Goal: Task Accomplishment & Management: Use online tool/utility

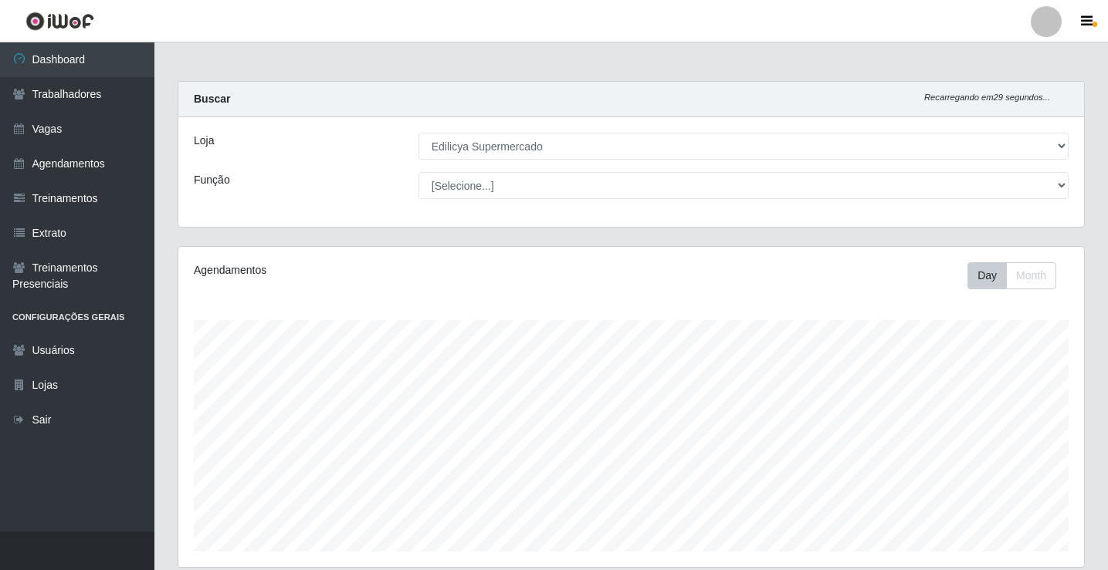
select select "460"
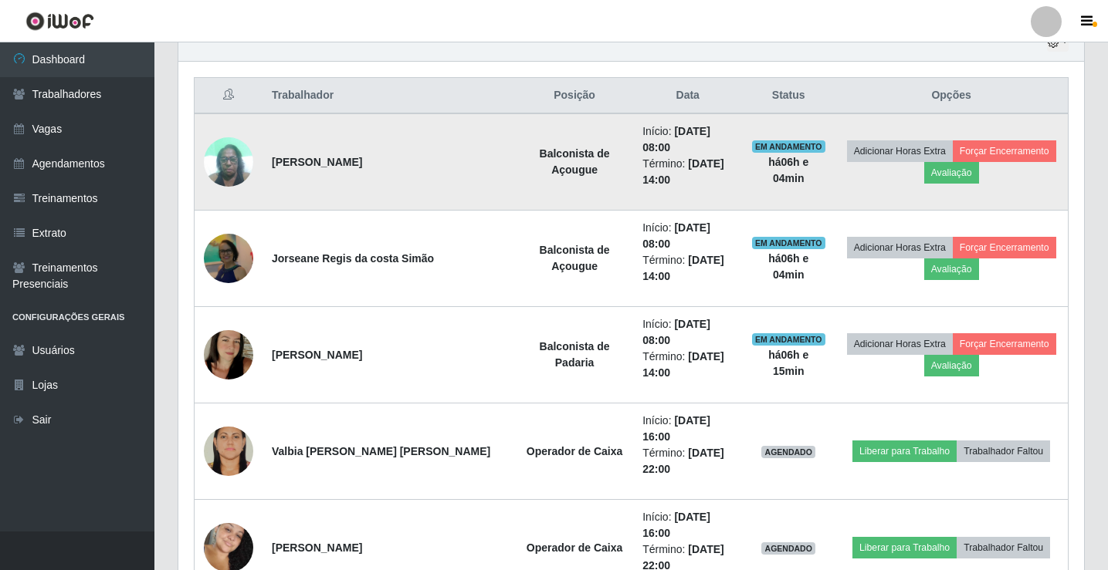
scroll to position [320, 905]
click at [1014, 147] on button "Forçar Encerramento" at bounding box center [1004, 151] width 103 height 22
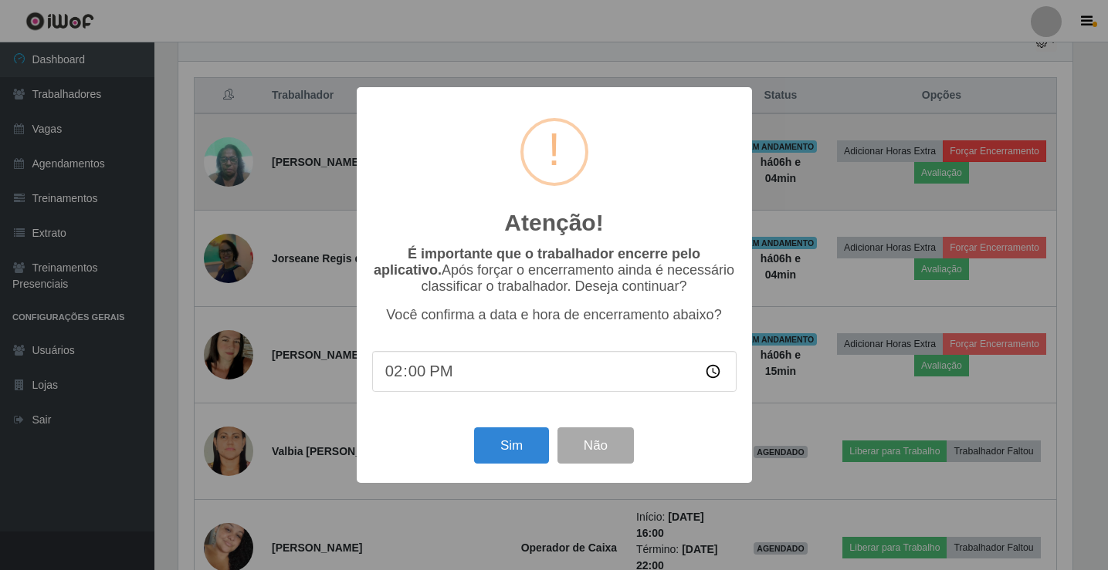
scroll to position [320, 898]
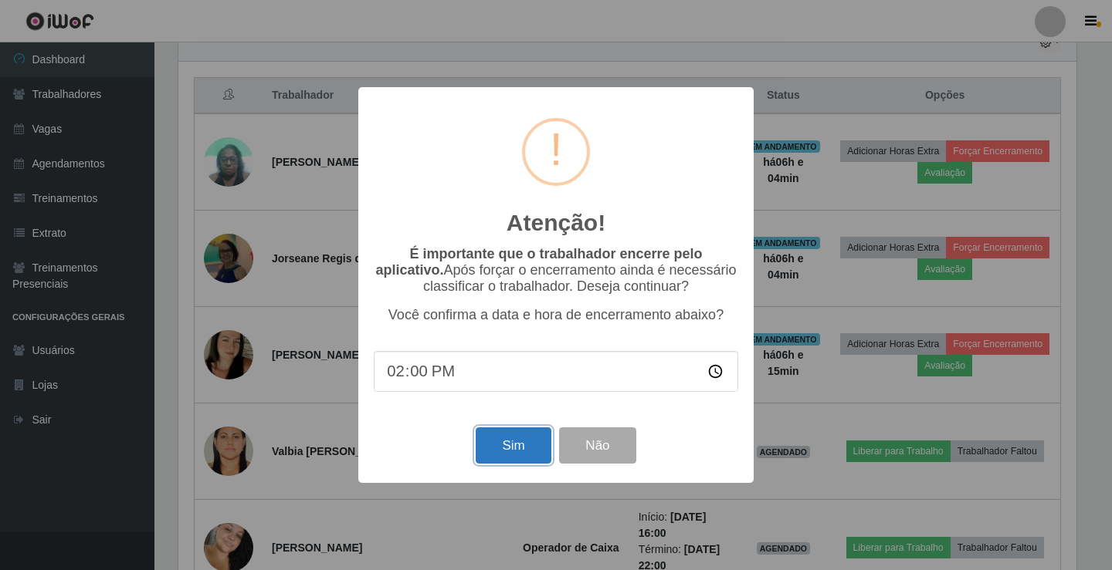
click at [523, 442] on button "Sim" at bounding box center [513, 446] width 75 height 36
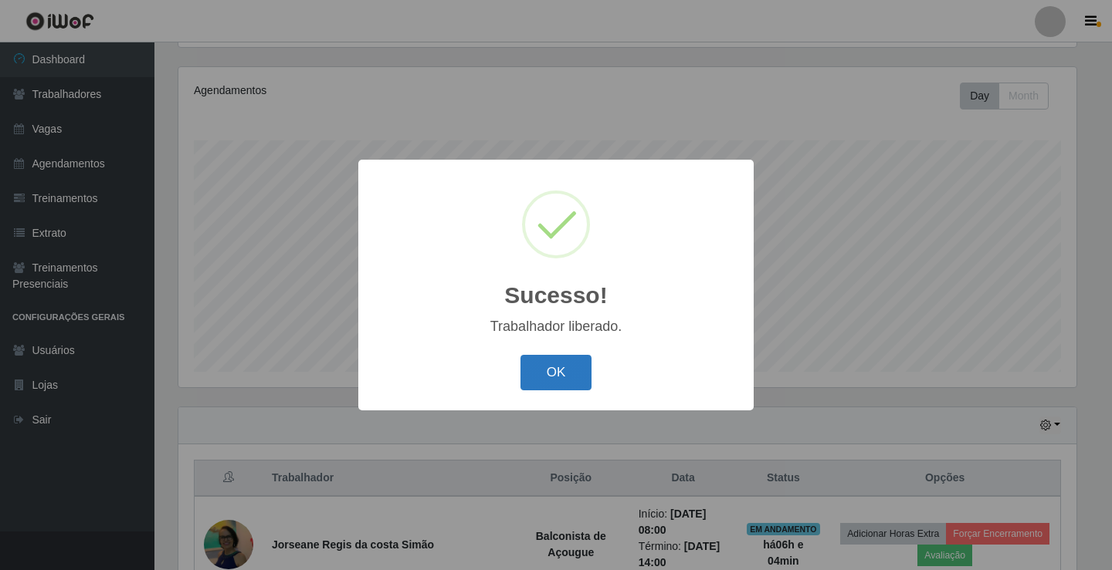
click at [550, 379] on button "OK" at bounding box center [556, 373] width 72 height 36
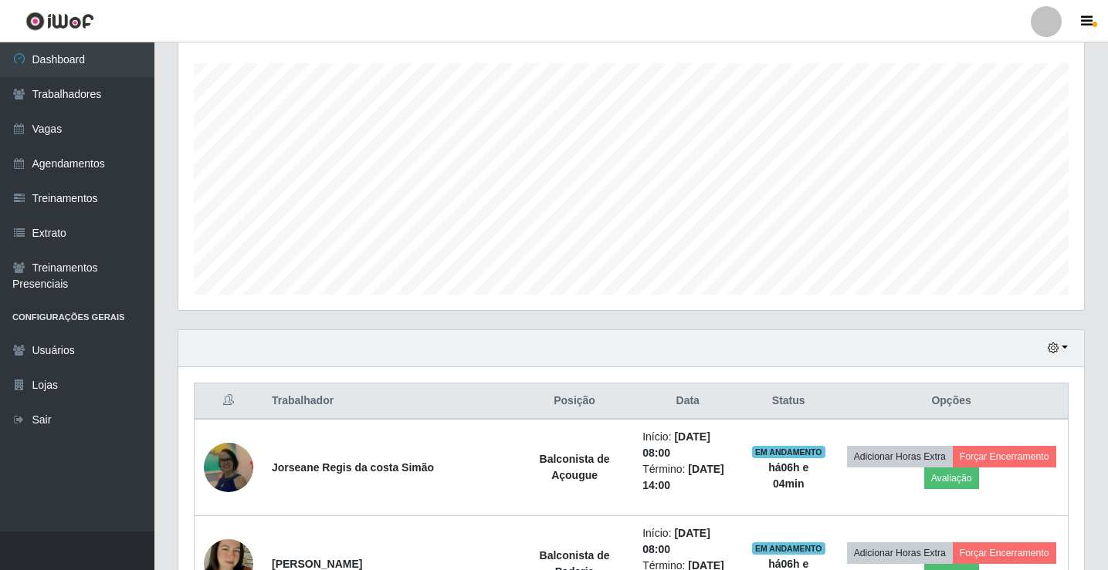
scroll to position [334, 0]
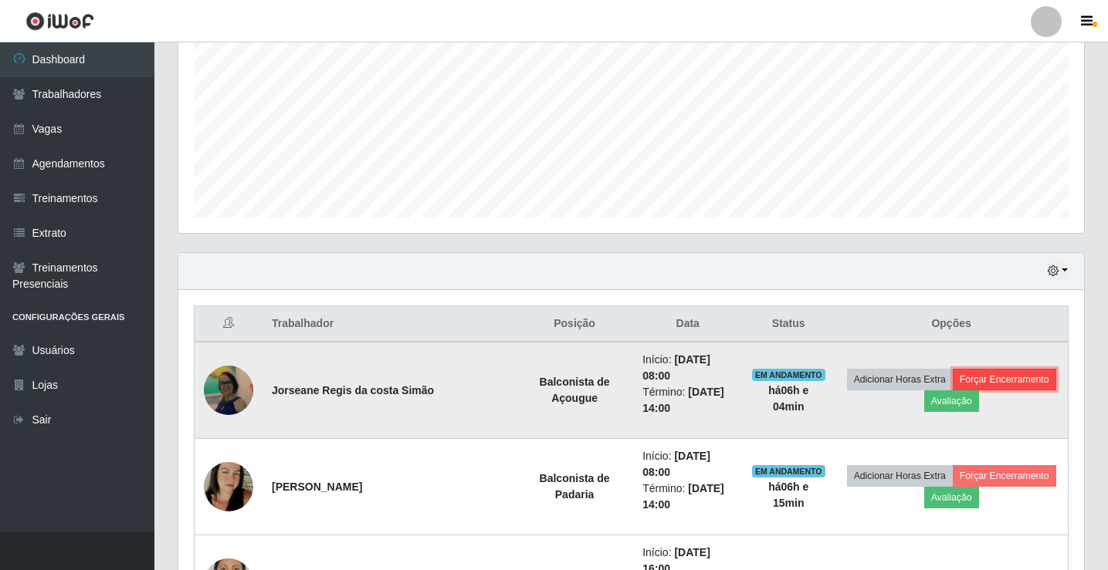
click at [1007, 372] on button "Forçar Encerramento" at bounding box center [1004, 380] width 103 height 22
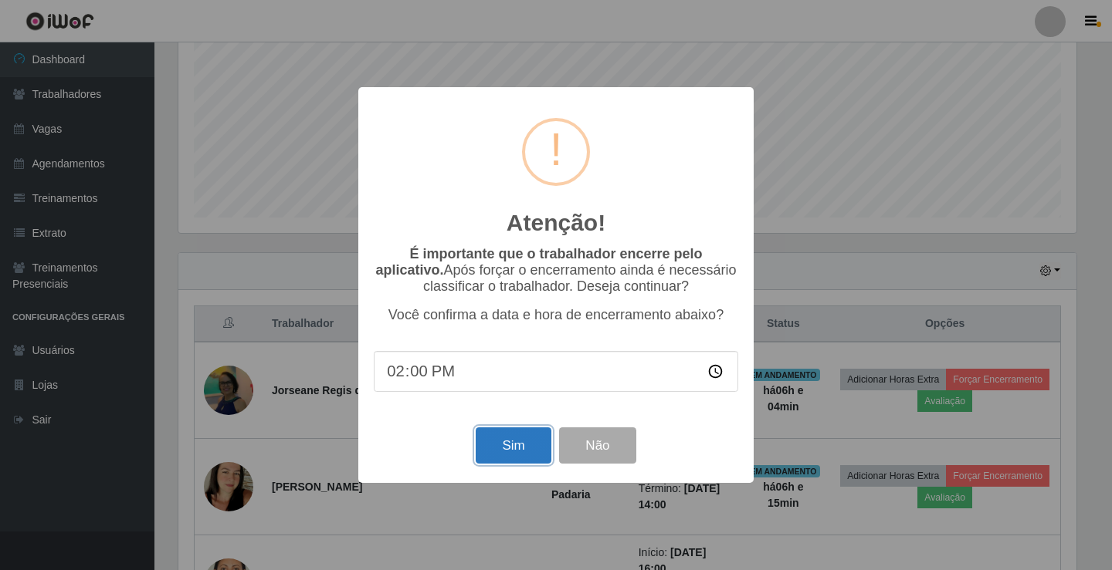
click at [484, 443] on button "Sim" at bounding box center [513, 446] width 75 height 36
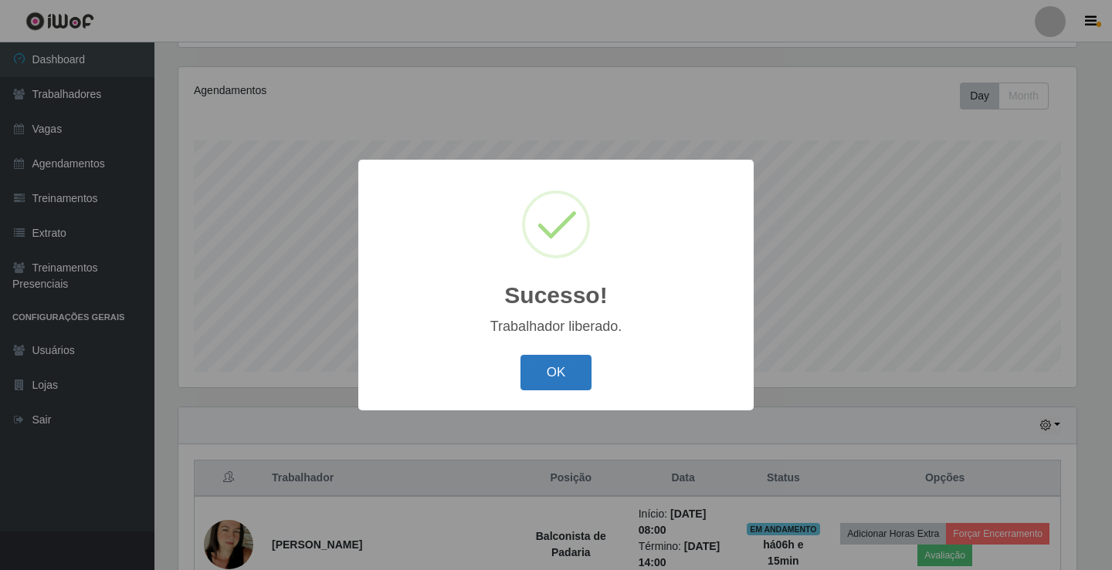
click at [583, 380] on button "OK" at bounding box center [556, 373] width 72 height 36
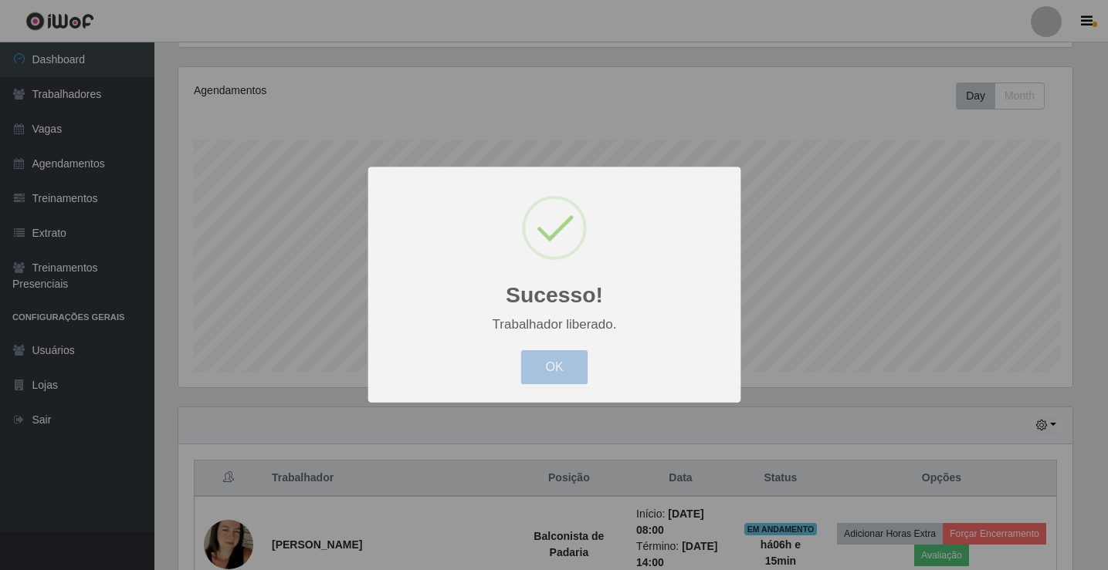
scroll to position [320, 905]
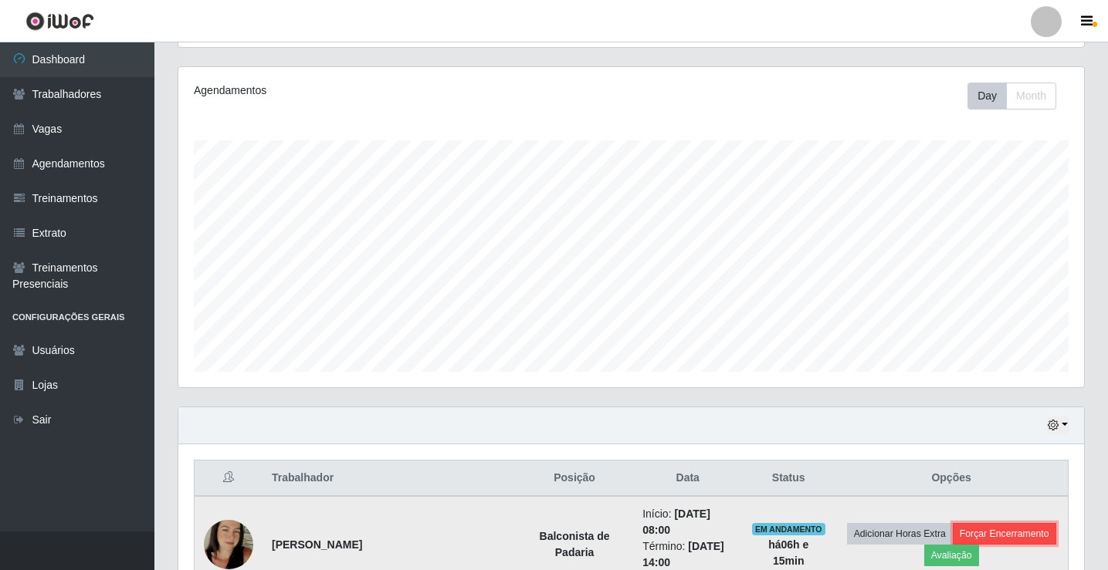
click at [1011, 523] on button "Forçar Encerramento" at bounding box center [1004, 534] width 103 height 22
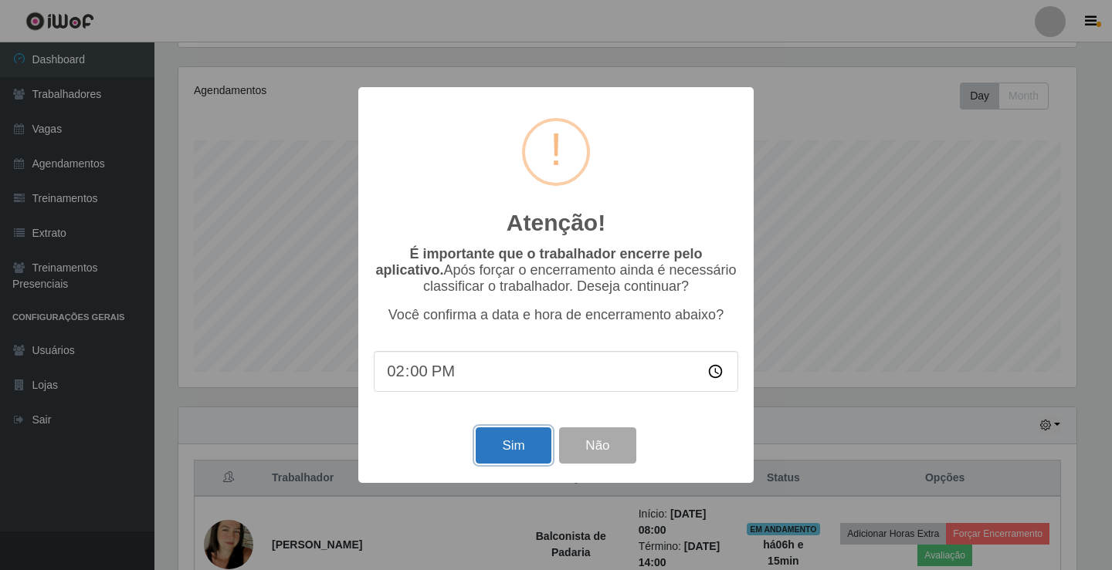
click at [498, 445] on button "Sim" at bounding box center [513, 446] width 75 height 36
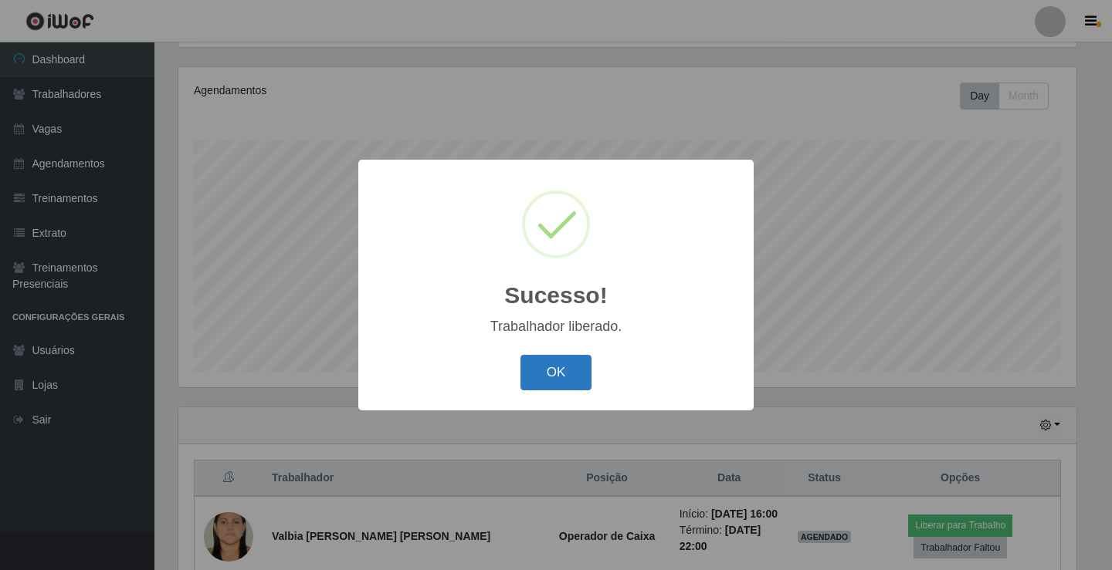
click at [542, 384] on button "OK" at bounding box center [556, 373] width 72 height 36
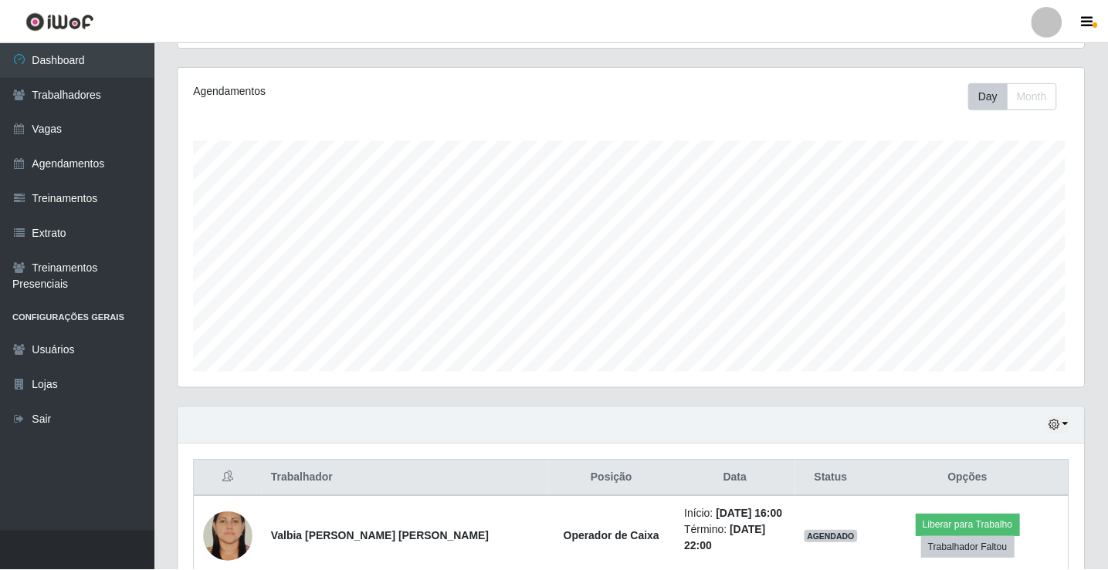
scroll to position [320, 905]
